Goal: Navigation & Orientation: Find specific page/section

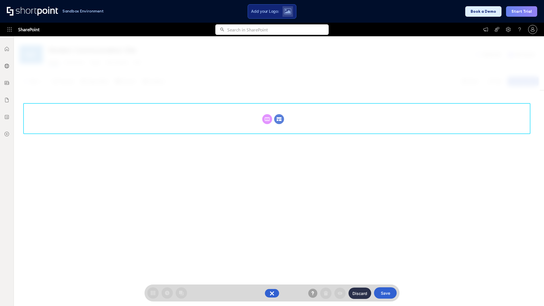
scroll to position [78, 0]
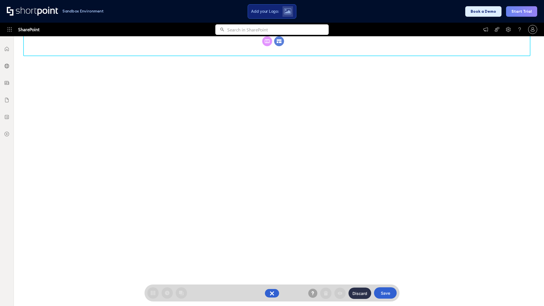
click at [279, 46] on circle at bounding box center [279, 41] width 10 height 10
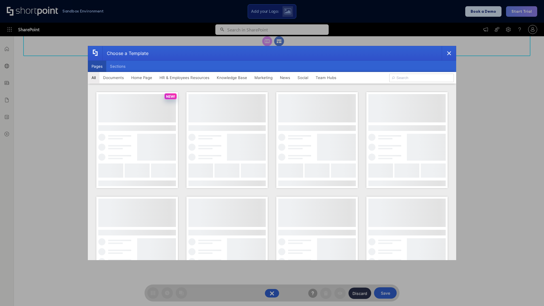
scroll to position [0, 0]
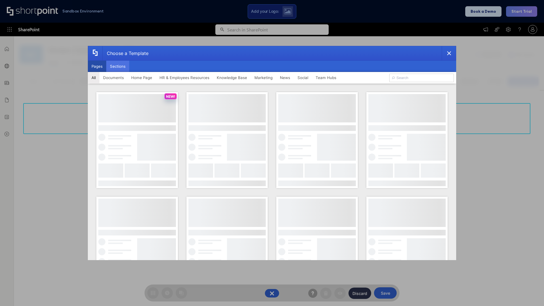
click at [117, 66] on button "Sections" at bounding box center [117, 66] width 23 height 11
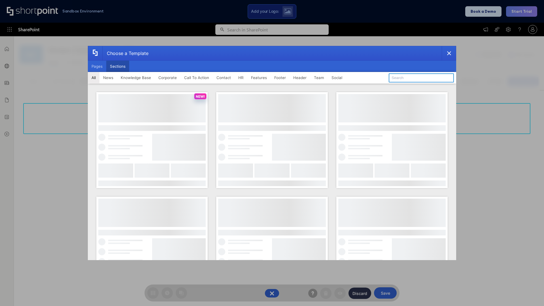
type input "Employee Spotlight 2"
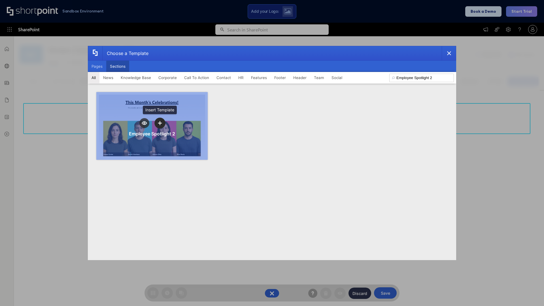
click at [160, 123] on icon "template selector" at bounding box center [160, 123] width 4 height 4
